Goal: Task Accomplishment & Management: Use online tool/utility

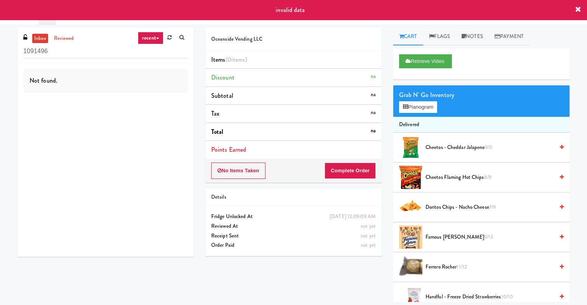
click at [149, 47] on input "1091496" at bounding box center [105, 51] width 165 height 14
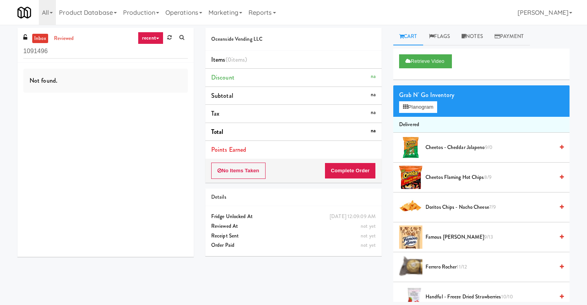
click at [150, 39] on link "recent" at bounding box center [151, 38] width 26 height 12
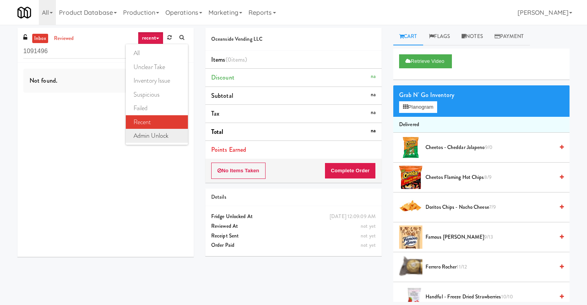
click at [160, 135] on link "admin unlock" at bounding box center [157, 136] width 62 height 14
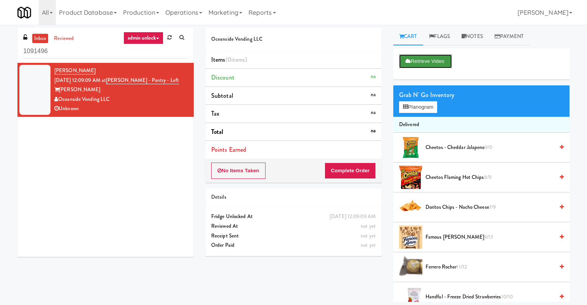
click at [412, 62] on button "Retrieve Video" at bounding box center [425, 61] width 53 height 14
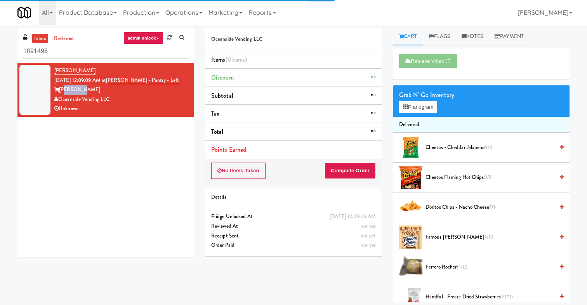
drag, startPoint x: 83, startPoint y: 91, endPoint x: 64, endPoint y: 86, distance: 19.2
click at [64, 86] on div "[PERSON_NAME]" at bounding box center [121, 90] width 134 height 10
click at [87, 188] on div "Kyle Sharp Sep 27, 2025 12:09:09 AM at Rafferty - Pantry - Left Rafferty Oceans…" at bounding box center [105, 160] width 176 height 194
drag, startPoint x: 172, startPoint y: 81, endPoint x: 118, endPoint y: 82, distance: 54.4
click at [118, 82] on div "Kyle Sharp Sep 27, 2025 12:09:09 AM at Rafferty - Pantry - Left Rafferty Oceans…" at bounding box center [121, 90] width 134 height 48
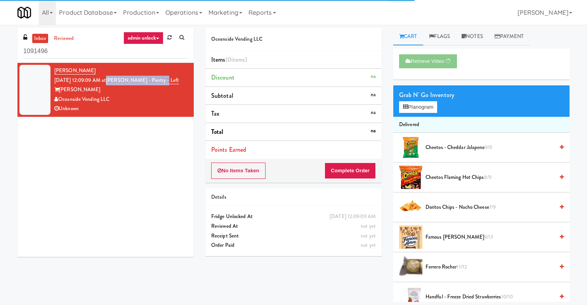
copy link "Rafferty - Pantry - Left"
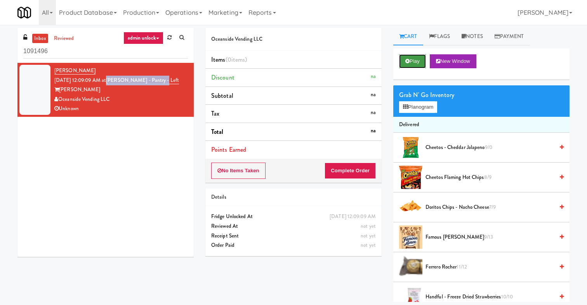
click at [416, 59] on button "Play" at bounding box center [412, 61] width 27 height 14
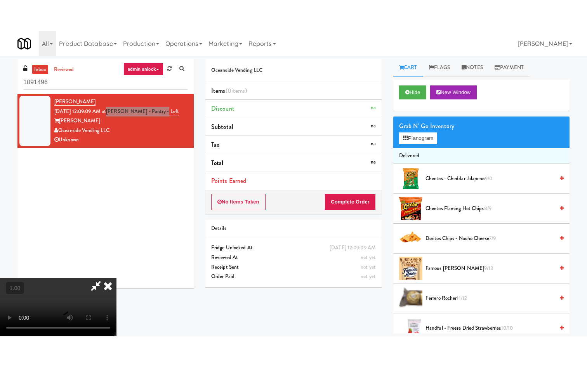
scroll to position [25, 0]
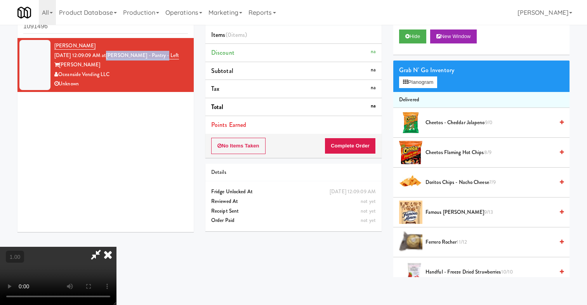
click at [62, 247] on video at bounding box center [58, 276] width 117 height 58
click at [38, 247] on video at bounding box center [58, 276] width 117 height 58
click at [117, 247] on icon at bounding box center [107, 255] width 17 height 16
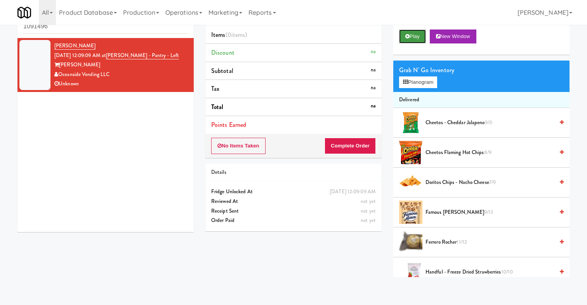
click at [409, 40] on button "Play" at bounding box center [412, 37] width 27 height 14
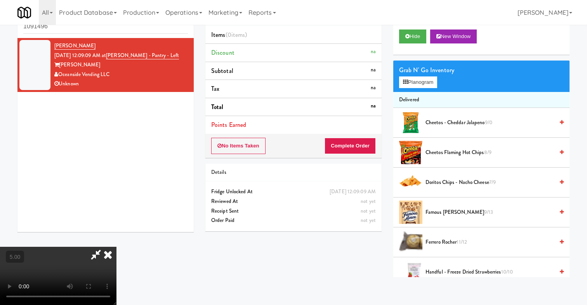
click at [105, 247] on icon at bounding box center [96, 255] width 18 height 16
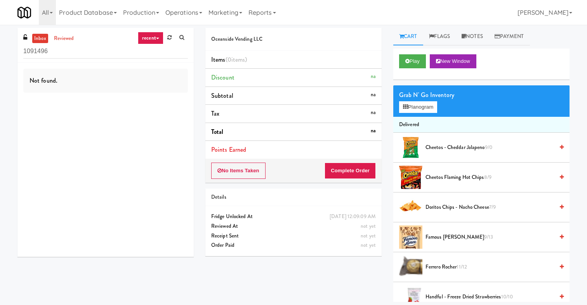
click at [150, 43] on link "recent" at bounding box center [151, 38] width 26 height 12
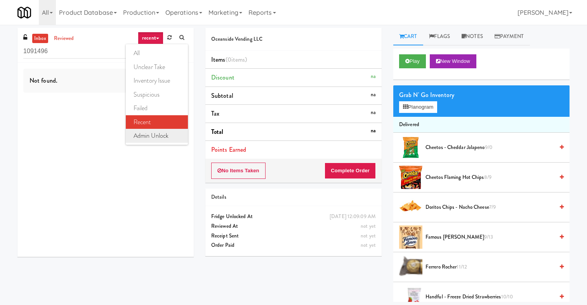
click at [151, 134] on link "admin unlock" at bounding box center [157, 136] width 62 height 14
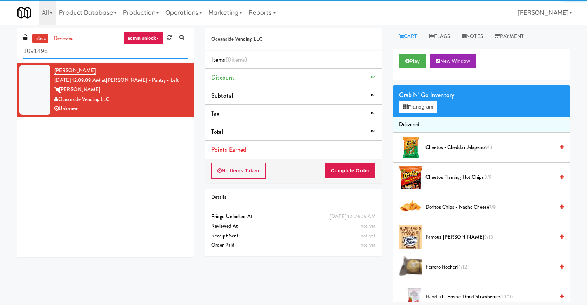
drag, startPoint x: 63, startPoint y: 47, endPoint x: 9, endPoint y: 47, distance: 54.8
click at [9, 47] on div "inbox reviewed admin unlock all unclear take inventory issue suspicious failed …" at bounding box center [293, 165] width 587 height 274
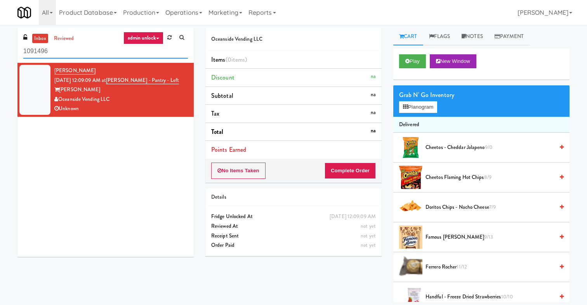
click at [34, 50] on input "1091496" at bounding box center [105, 51] width 165 height 14
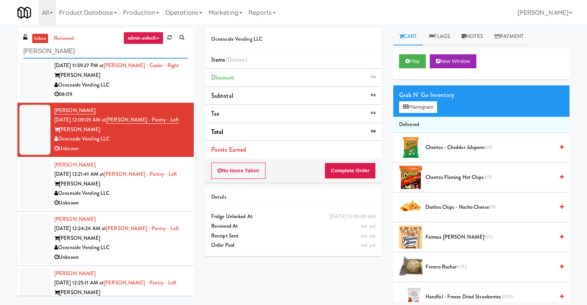
scroll to position [449, 0]
type input "Rafferty"
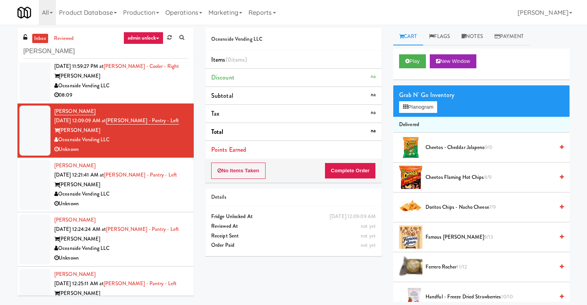
click at [160, 197] on div "Oceanside Vending LLC" at bounding box center [121, 195] width 134 height 10
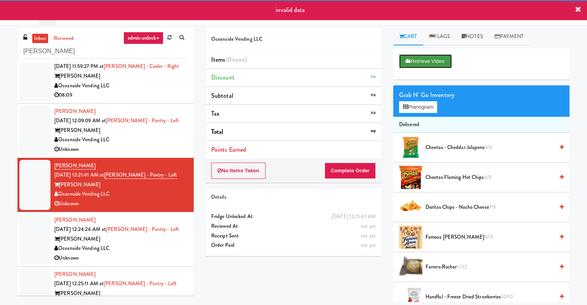
click at [440, 63] on button "Retrieve Video" at bounding box center [425, 61] width 53 height 14
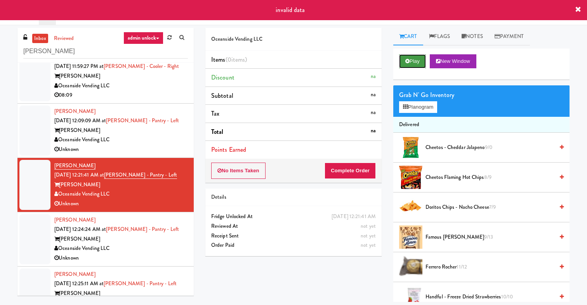
click at [413, 66] on button "Play" at bounding box center [412, 61] width 27 height 14
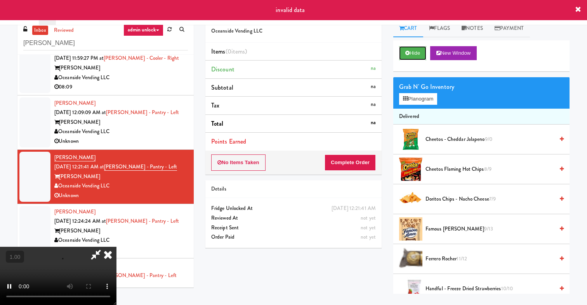
scroll to position [11, 0]
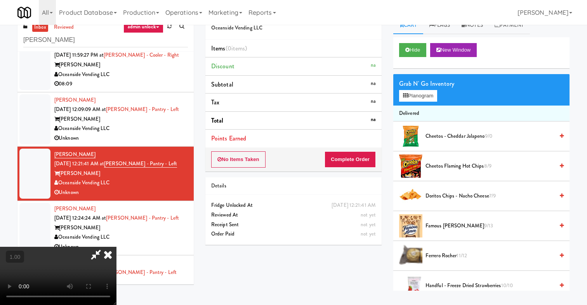
click at [117, 247] on icon at bounding box center [107, 255] width 17 height 16
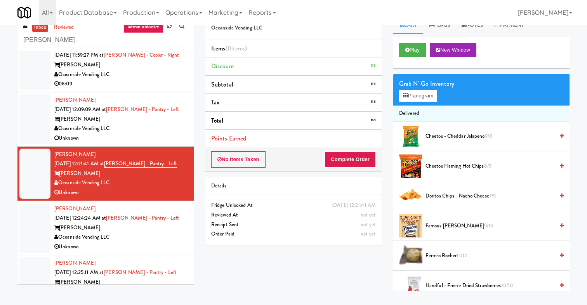
click at [149, 239] on div "Oceanside Vending LLC" at bounding box center [121, 238] width 134 height 10
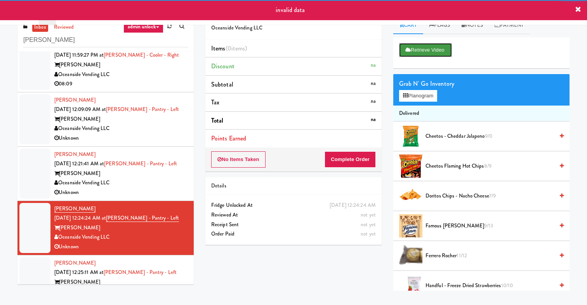
click at [429, 49] on button "Retrieve Video" at bounding box center [425, 50] width 53 height 14
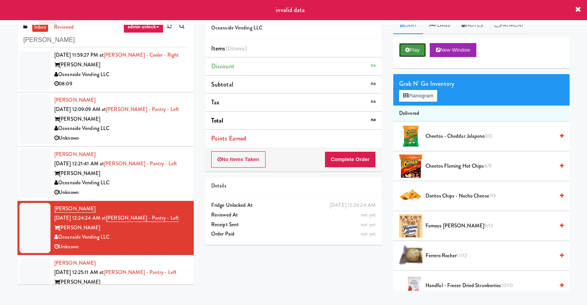
click at [404, 48] on button "Play" at bounding box center [412, 50] width 27 height 14
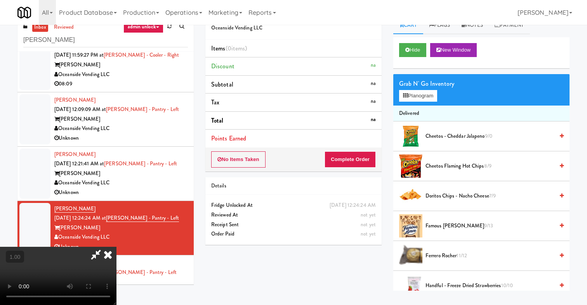
click at [117, 247] on icon at bounding box center [107, 255] width 17 height 16
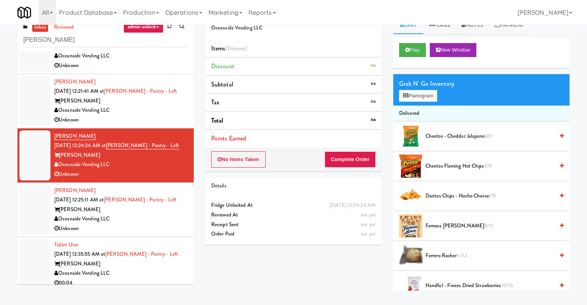
scroll to position [528, 0]
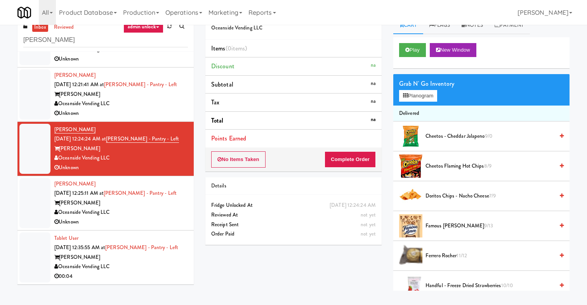
click at [165, 211] on div "Oceanside Vending LLC" at bounding box center [121, 213] width 134 height 10
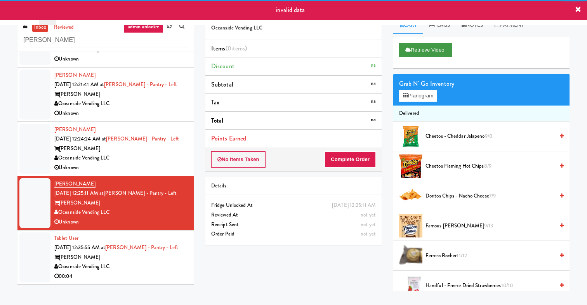
click at [426, 43] on div "Retrieve Video" at bounding box center [481, 52] width 176 height 31
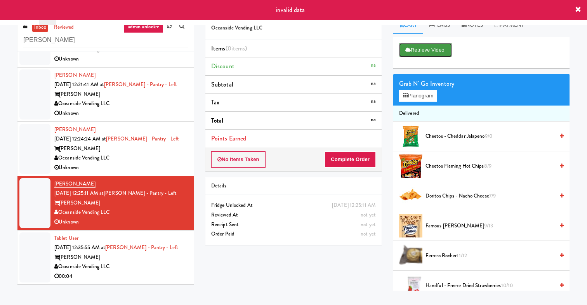
click at [423, 48] on button "Retrieve Video" at bounding box center [425, 50] width 53 height 14
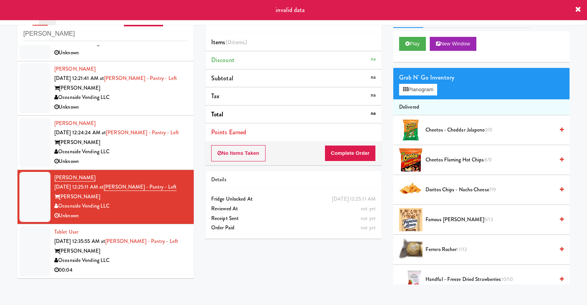
scroll to position [12, 0]
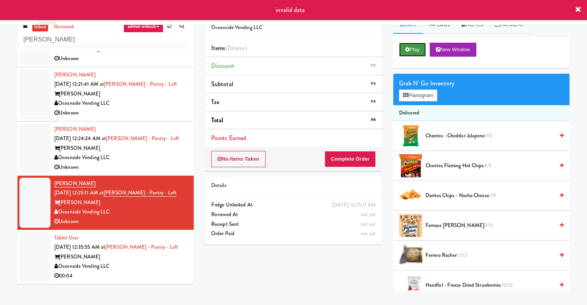
click at [409, 46] on button "Play" at bounding box center [412, 50] width 27 height 14
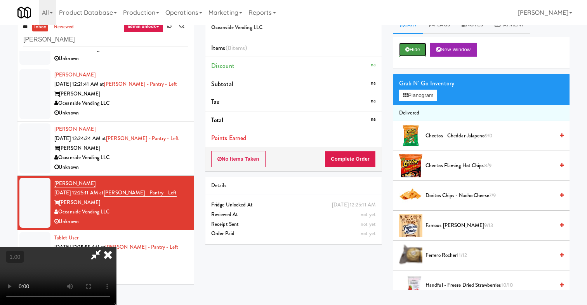
click at [400, 56] on button "Hide" at bounding box center [412, 50] width 27 height 14
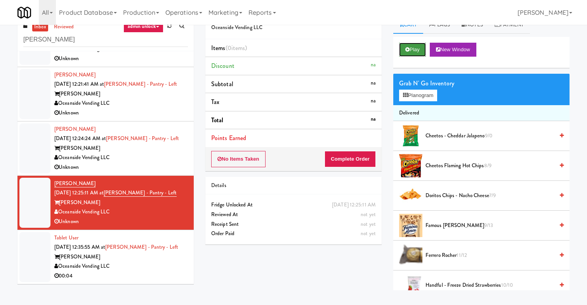
click at [408, 49] on icon at bounding box center [408, 49] width 4 height 5
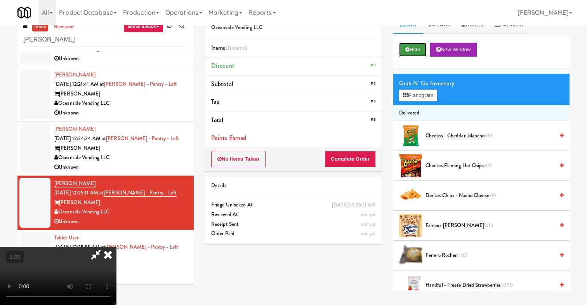
click at [408, 49] on icon at bounding box center [408, 49] width 4 height 5
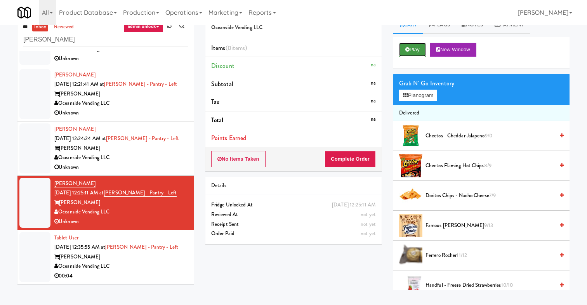
click at [408, 49] on icon at bounding box center [408, 49] width 4 height 5
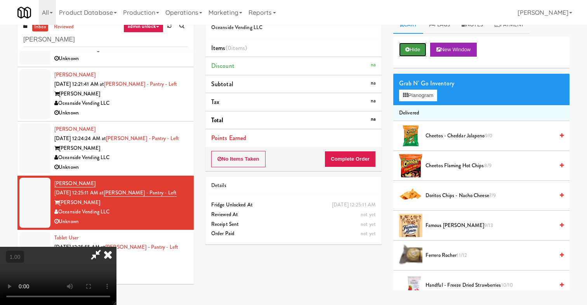
click at [408, 49] on icon at bounding box center [408, 49] width 4 height 5
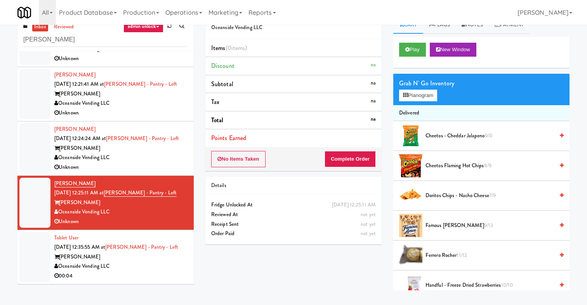
click at [159, 272] on div "00:04" at bounding box center [121, 277] width 134 height 10
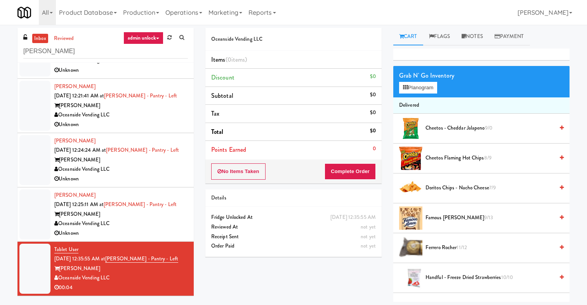
click at [156, 221] on div "Oceanside Vending LLC" at bounding box center [121, 224] width 134 height 10
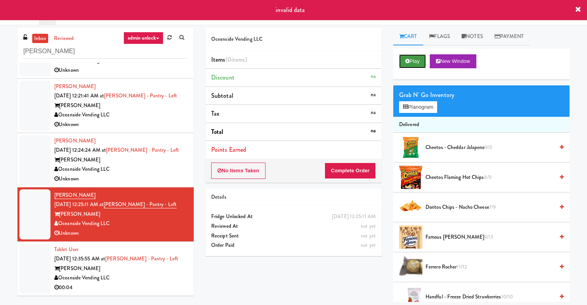
click at [412, 62] on button "Play" at bounding box center [412, 61] width 27 height 14
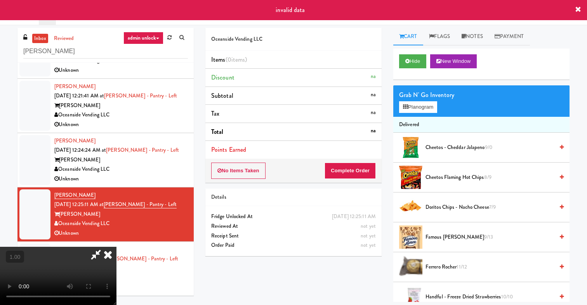
click at [108, 258] on icon at bounding box center [107, 255] width 17 height 16
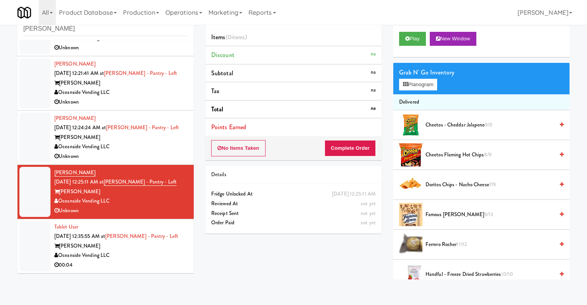
scroll to position [25, 0]
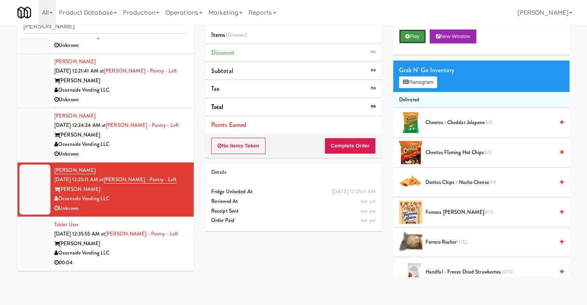
click at [412, 35] on button "Play" at bounding box center [412, 37] width 27 height 14
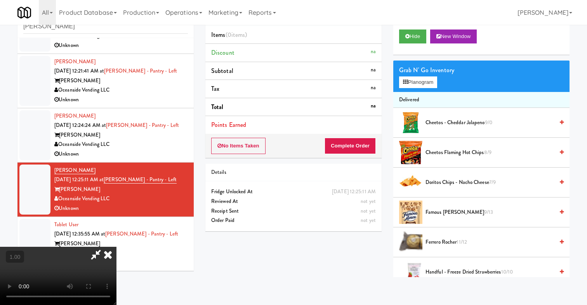
click at [158, 146] on div "Oceanside Vending LLC" at bounding box center [121, 145] width 134 height 10
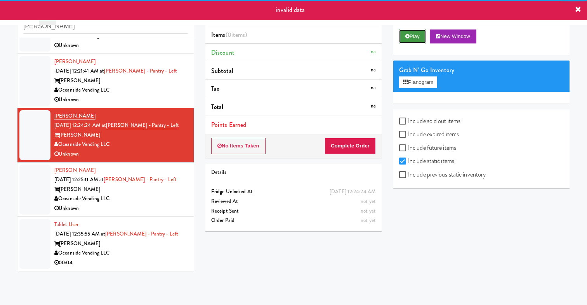
click at [421, 31] on button "Play" at bounding box center [412, 37] width 27 height 14
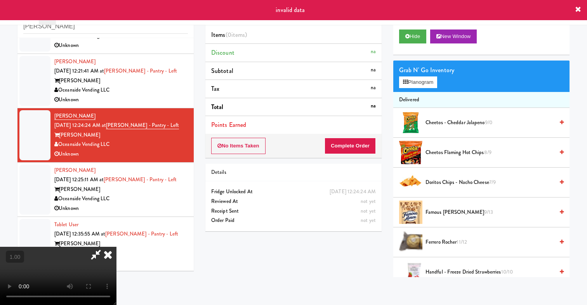
click at [117, 247] on icon at bounding box center [107, 255] width 17 height 16
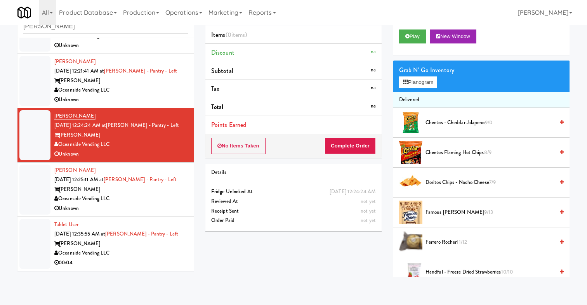
click at [139, 205] on div "Unknown" at bounding box center [121, 209] width 134 height 10
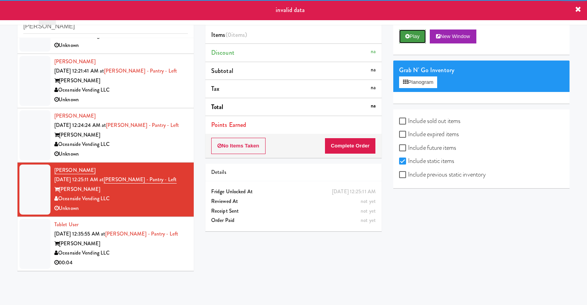
click at [417, 32] on button "Play" at bounding box center [412, 37] width 27 height 14
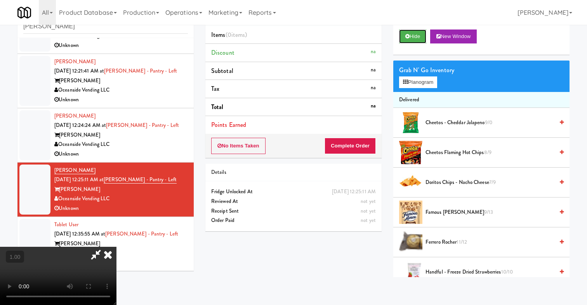
scroll to position [527, 0]
click at [107, 253] on icon at bounding box center [107, 255] width 17 height 16
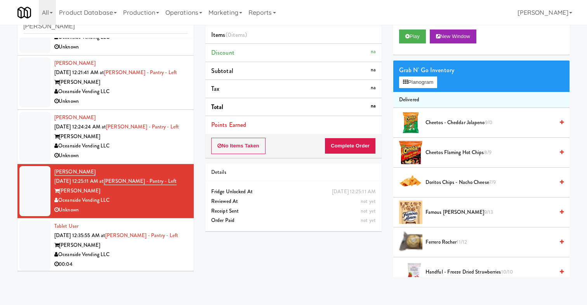
scroll to position [528, 0]
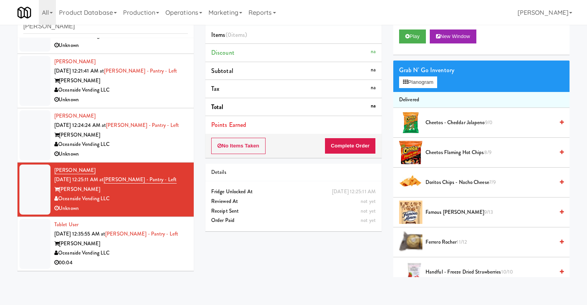
click at [161, 247] on div "Rafferty" at bounding box center [121, 244] width 134 height 10
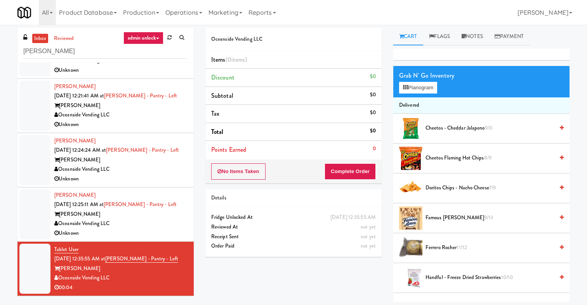
click at [146, 224] on div "Oceanside Vending LLC" at bounding box center [121, 224] width 134 height 10
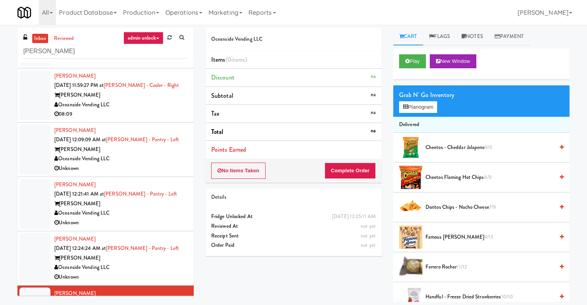
scroll to position [434, 0]
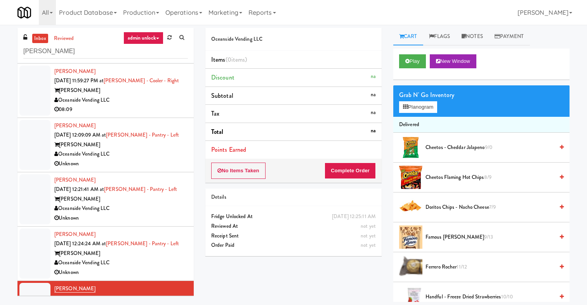
click at [142, 150] on div "Oceanside Vending LLC" at bounding box center [121, 155] width 134 height 10
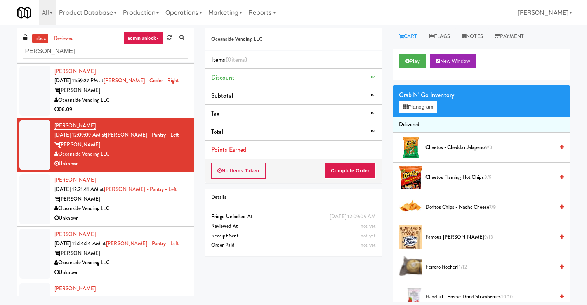
click at [148, 215] on div "Unknown" at bounding box center [121, 219] width 134 height 10
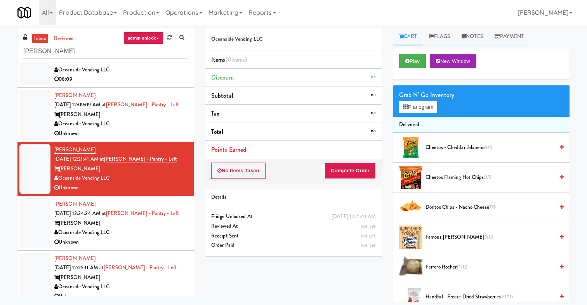
scroll to position [466, 0]
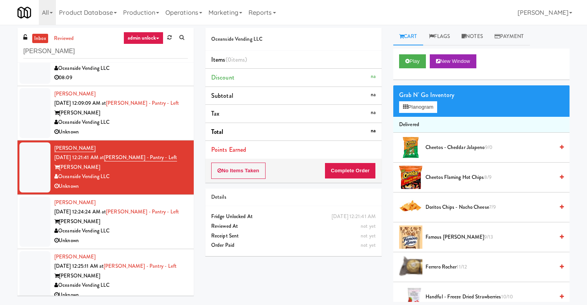
click at [133, 224] on div "Rafferty" at bounding box center [121, 222] width 134 height 10
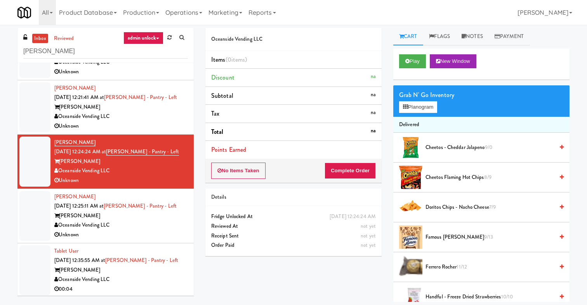
scroll to position [528, 0]
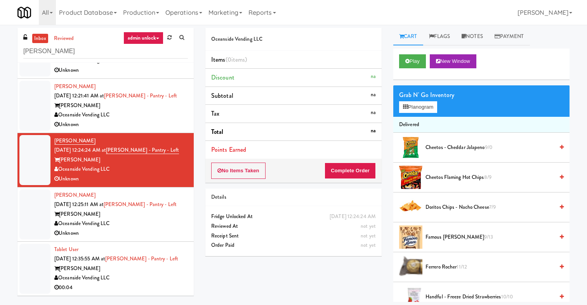
click at [146, 221] on div "Oceanside Vending LLC" at bounding box center [121, 224] width 134 height 10
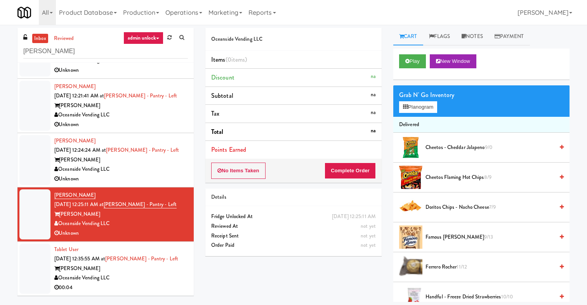
click at [177, 296] on div "inbox reviewed admin unlock all unclear take inventory issue suspicious failed …" at bounding box center [106, 165] width 188 height 274
click at [167, 286] on div "00:04" at bounding box center [121, 288] width 134 height 10
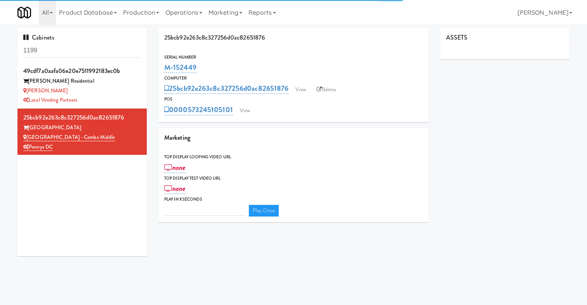
type input "3"
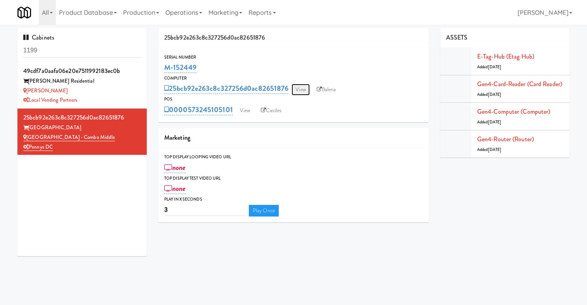
click at [302, 86] on link "View" at bounding box center [301, 90] width 18 height 12
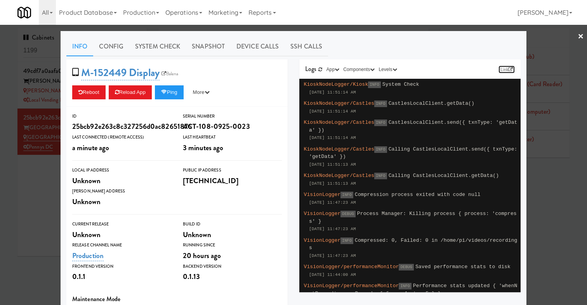
click at [507, 70] on link "Link" at bounding box center [507, 70] width 16 height 8
click at [61, 210] on div "Info Config System Check Snapshot Device Calls SSH Calls M-152449 Display Balen…" at bounding box center [294, 227] width 466 height 392
click at [45, 196] on div at bounding box center [293, 152] width 587 height 305
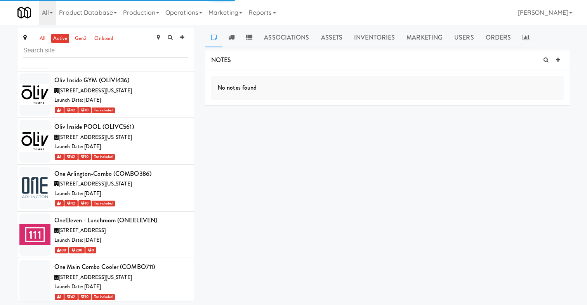
scroll to position [29496, 0]
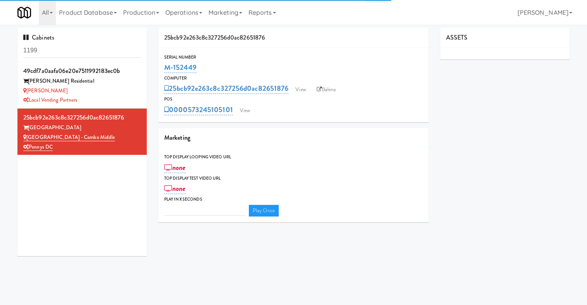
type input "3"
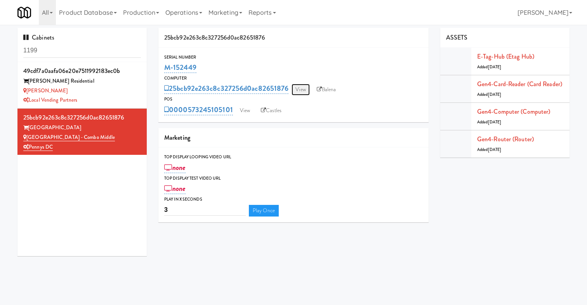
click at [303, 91] on link "View" at bounding box center [301, 90] width 18 height 12
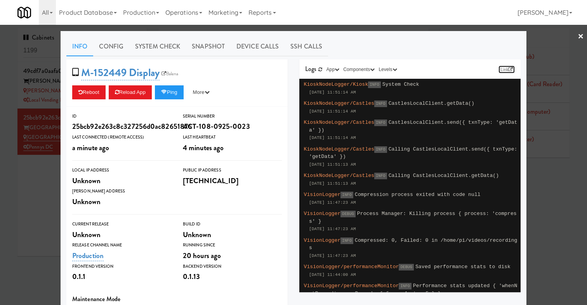
click at [506, 68] on link "Link" at bounding box center [507, 70] width 16 height 8
click at [265, 48] on link "Device Calls" at bounding box center [258, 46] width 54 height 19
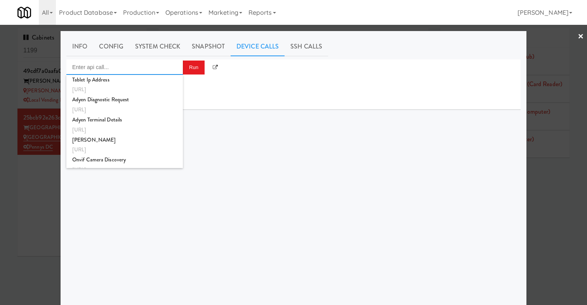
click at [165, 72] on input "Enter api call..." at bounding box center [124, 67] width 117 height 16
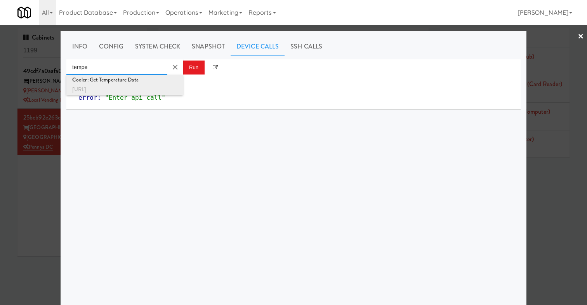
click at [150, 84] on div "Cooler: Get Temperature Data" at bounding box center [124, 80] width 105 height 10
type input "Cooler: Get Temperature Data"
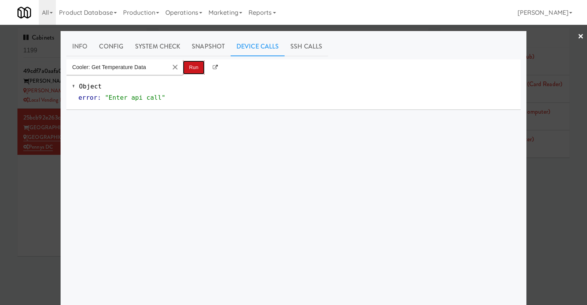
click at [190, 70] on button "Run" at bounding box center [194, 68] width 22 height 14
click at [50, 211] on div at bounding box center [293, 152] width 587 height 305
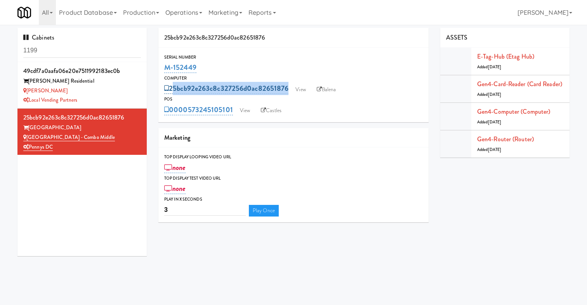
drag, startPoint x: 363, startPoint y: 84, endPoint x: 171, endPoint y: 85, distance: 191.9
click at [171, 85] on div "25bcb92e263c8c327256d0ac82651876 View Balena" at bounding box center [293, 88] width 259 height 13
copy div "25bcb92e263c8c327256d0ac82651876 View Balena"
